Goal: Find specific page/section: Find specific page/section

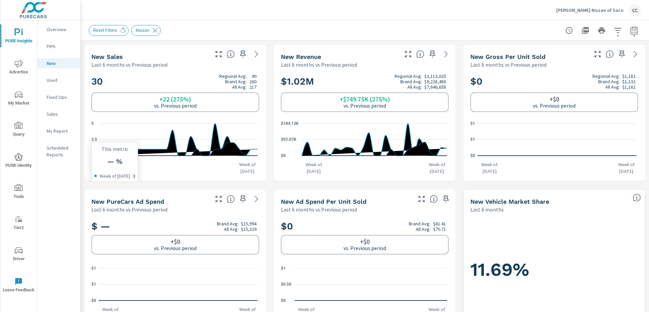
scroll to position [950, 0]
click at [13, 162] on span "PURE Identity" at bounding box center [18, 161] width 32 height 17
